Goal: Information Seeking & Learning: Learn about a topic

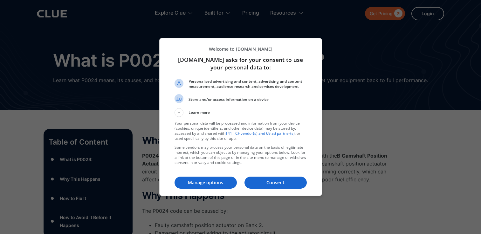
click at [480, 24] on html "Get Pricing  Explore Clue Solutions Tailored solutions for your construction e…" at bounding box center [240, 117] width 481 height 234
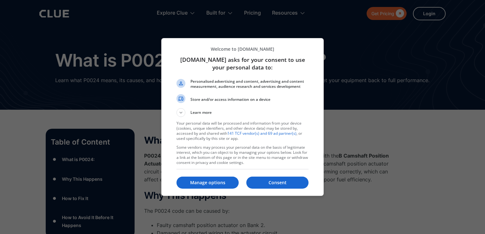
click at [480, 24] on html "Get Pricing  Explore Clue Solutions Tailored solutions for your construction e…" at bounding box center [242, 117] width 485 height 234
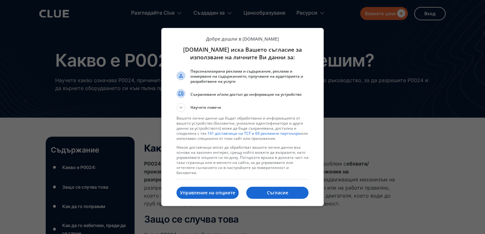
click at [480, 24] on html "Get Pricing  Разгледайте Clue Solutions Tailored solutions for your constructi…" at bounding box center [242, 117] width 485 height 234
drag, startPoint x: 485, startPoint y: 24, endPoint x: 311, endPoint y: 163, distance: 223.5
click at [480, 25] on div at bounding box center [242, 117] width 485 height 234
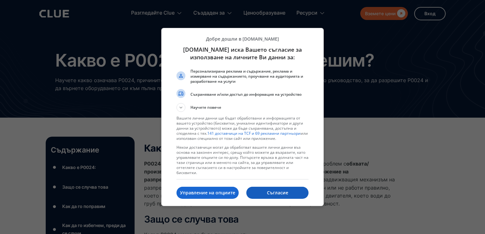
click at [279, 192] on p "Съгласие" at bounding box center [277, 193] width 62 height 6
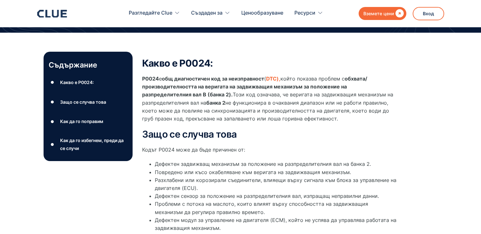
scroll to position [95, 0]
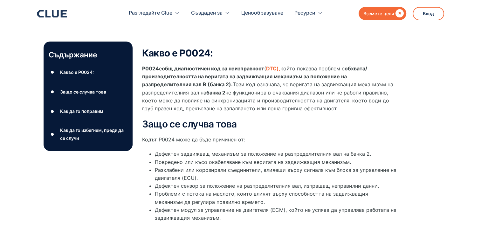
drag, startPoint x: 23, startPoint y: 153, endPoint x: 12, endPoint y: 167, distance: 17.7
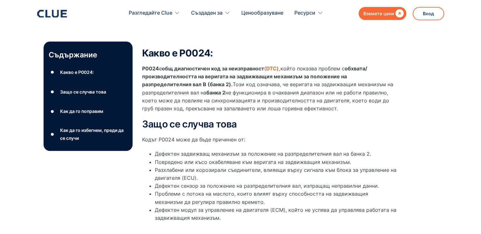
drag, startPoint x: 6, startPoint y: 155, endPoint x: 6, endPoint y: 152, distance: 3.5
drag, startPoint x: 7, startPoint y: 133, endPoint x: 7, endPoint y: 125, distance: 7.6
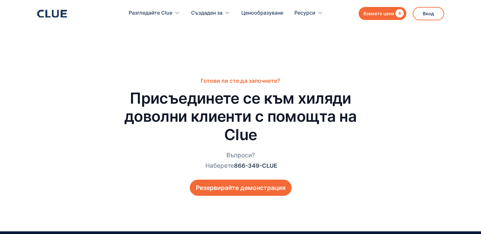
scroll to position [1239, 0]
